Goal: Information Seeking & Learning: Learn about a topic

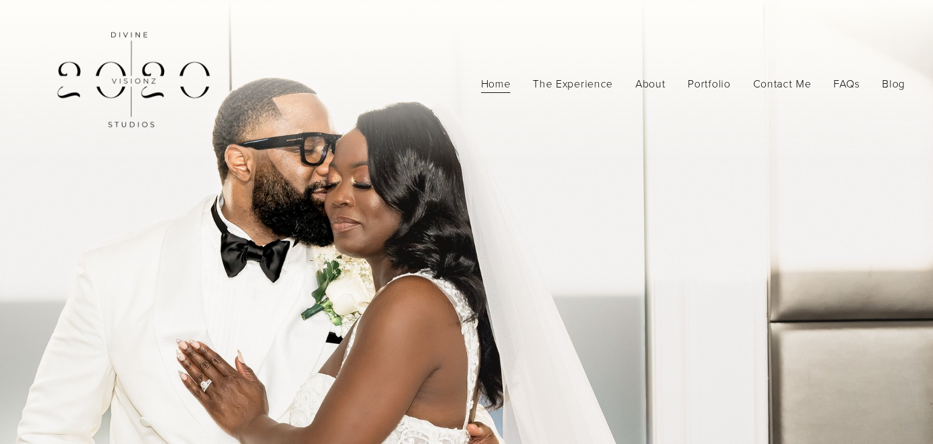
click at [0, 0] on span "Photography" at bounding box center [0, 0] width 0 height 0
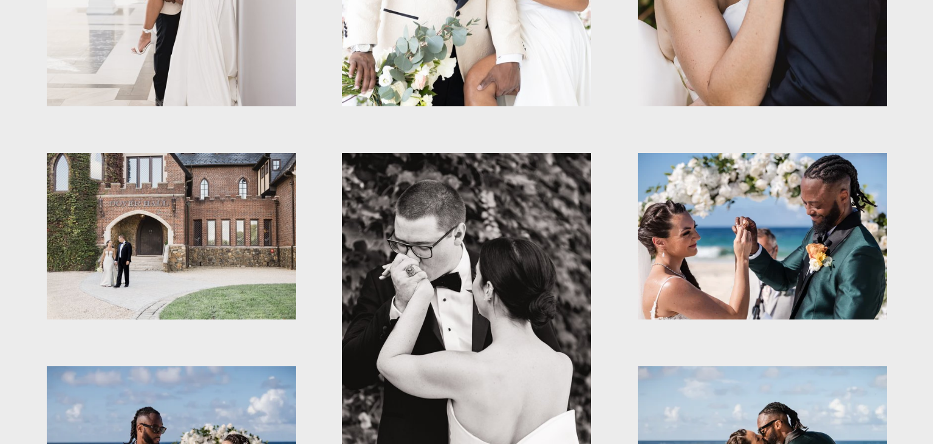
scroll to position [790, 0]
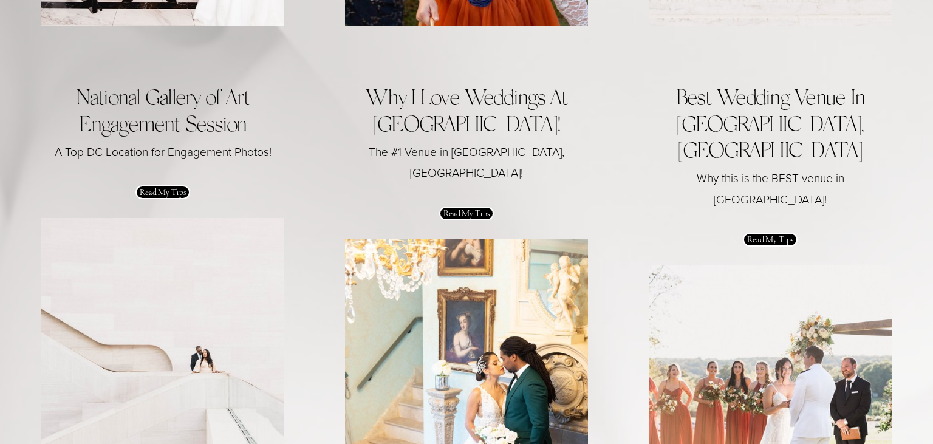
scroll to position [6302, 0]
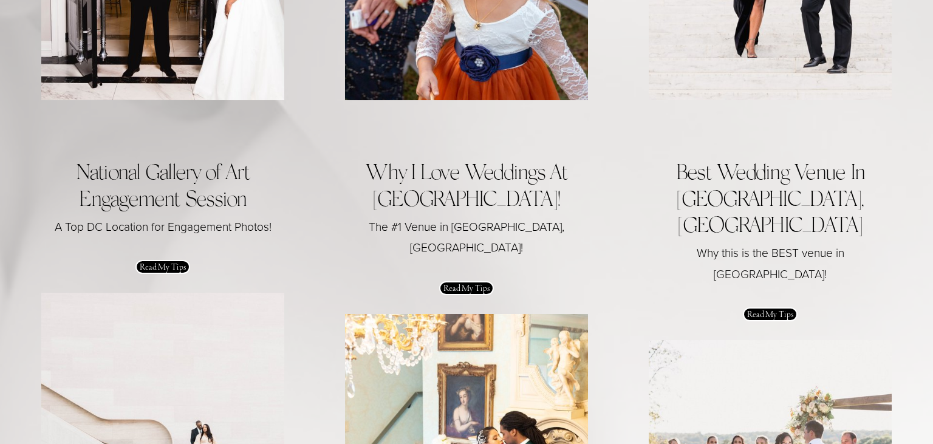
click at [151, 260] on link "Read My Tips" at bounding box center [162, 267] width 55 height 14
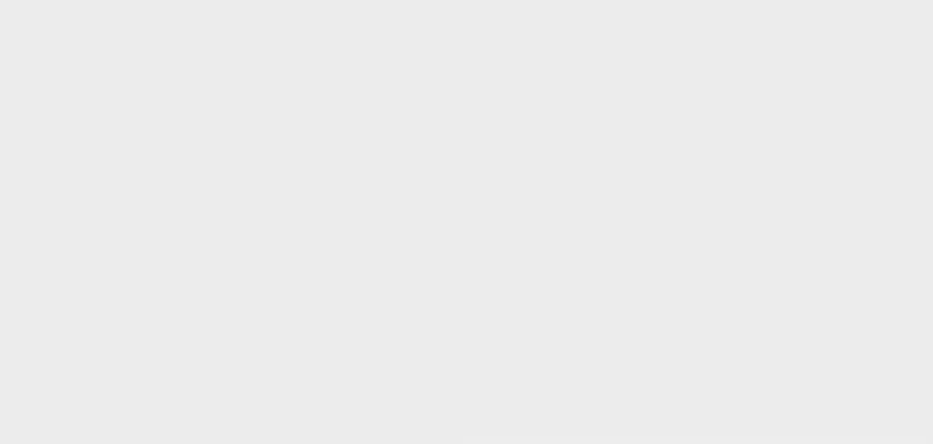
scroll to position [311, 0]
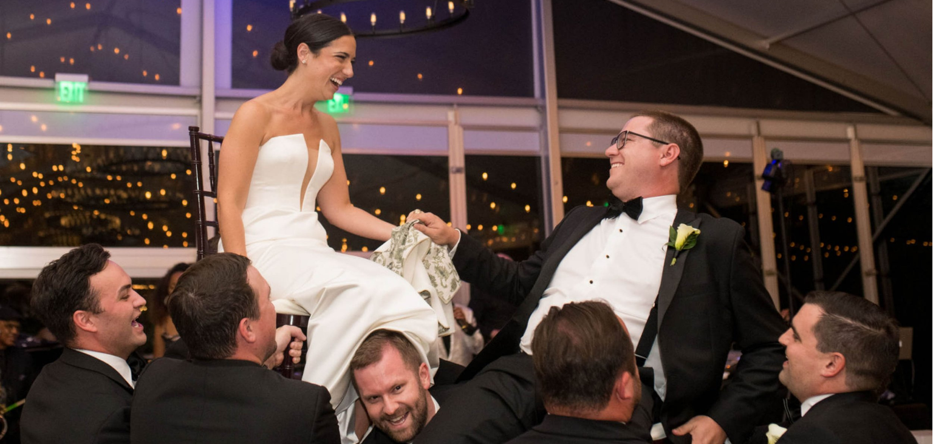
scroll to position [3618, 0]
